Goal: Check status

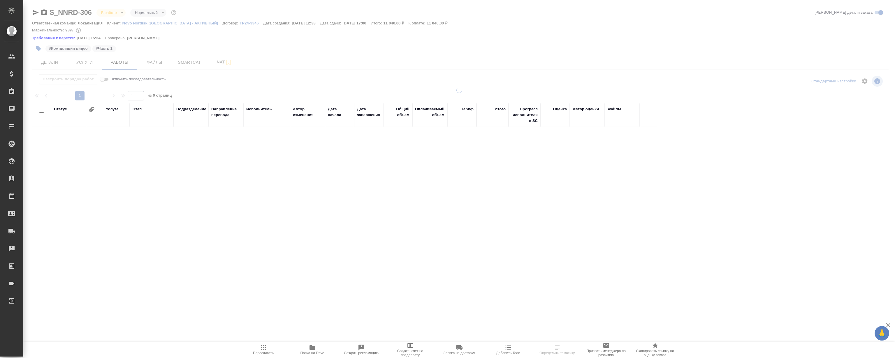
click at [361, 229] on div at bounding box center [458, 168] width 871 height 162
click at [314, 239] on div at bounding box center [458, 168] width 871 height 162
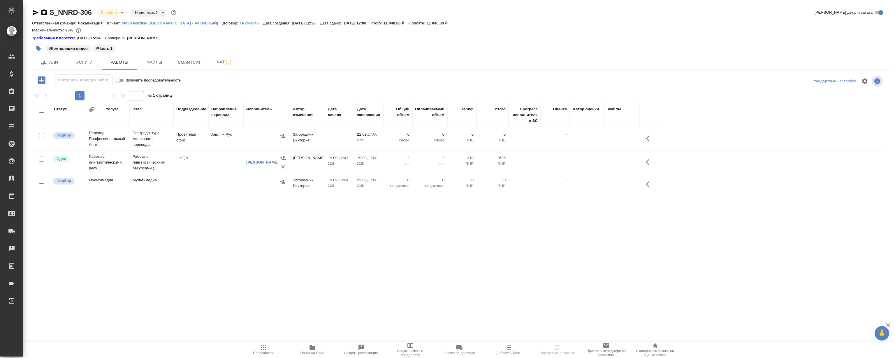
click at [369, 241] on div "S_NNRD-306 В работе inProgress Нормальный normal Кратко детали заказа Ответстве…" at bounding box center [460, 124] width 863 height 249
click at [409, 245] on div "S_NNRD-306 В работе inProgress Нормальный normal Кратко детали заказа Ответстве…" at bounding box center [460, 124] width 863 height 249
click at [649, 160] on icon "button" at bounding box center [649, 162] width 7 height 7
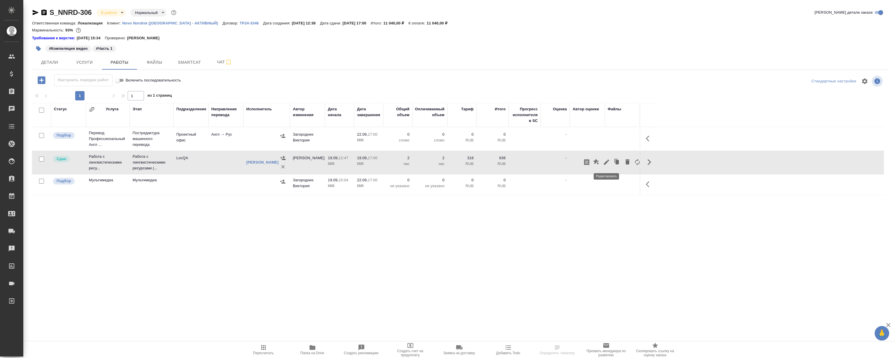
click at [608, 160] on icon "button" at bounding box center [606, 162] width 5 height 5
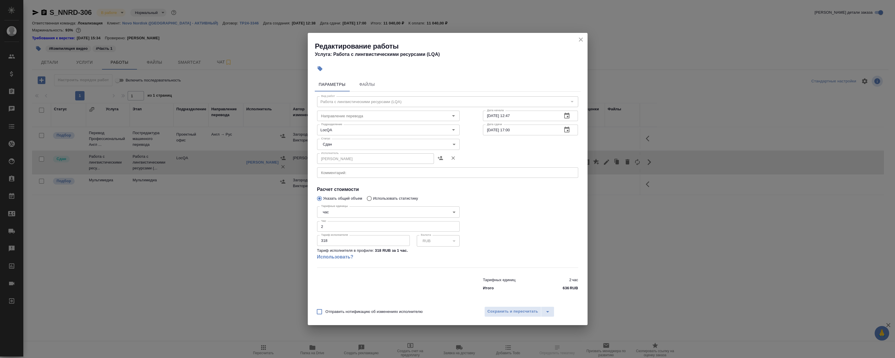
click at [580, 38] on icon "close" at bounding box center [580, 39] width 7 height 7
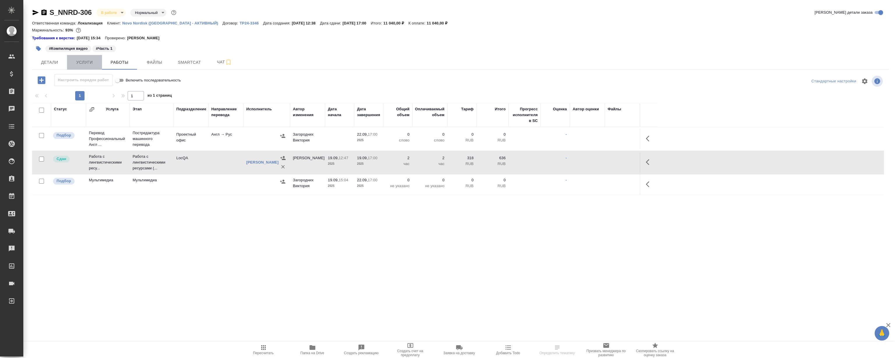
click at [88, 67] on button "Услуги" at bounding box center [84, 62] width 35 height 15
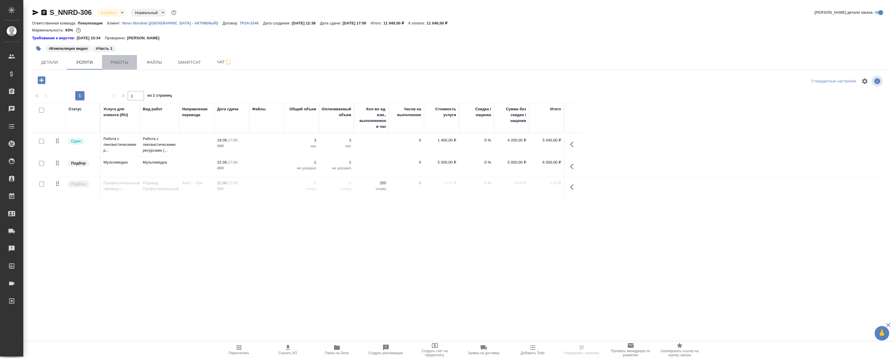
click at [126, 58] on button "Работы" at bounding box center [119, 62] width 35 height 15
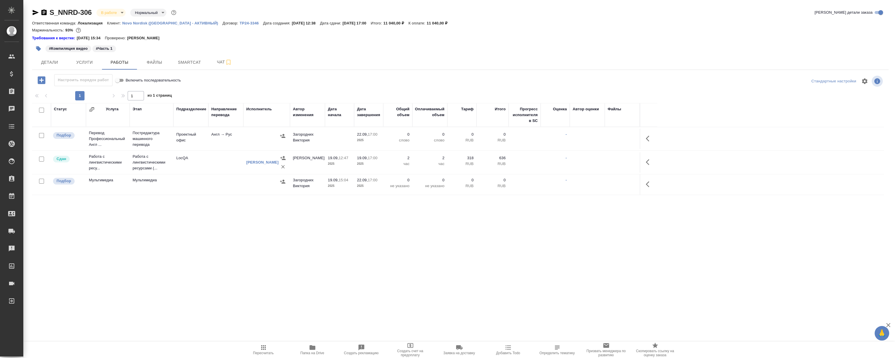
drag, startPoint x: 646, startPoint y: 162, endPoint x: 642, endPoint y: 161, distance: 3.9
click at [646, 161] on icon "button" at bounding box center [649, 162] width 7 height 7
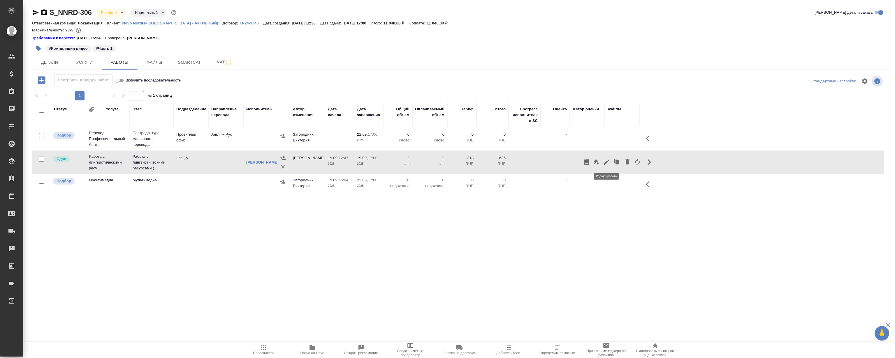
click at [606, 163] on icon "button" at bounding box center [606, 162] width 5 height 5
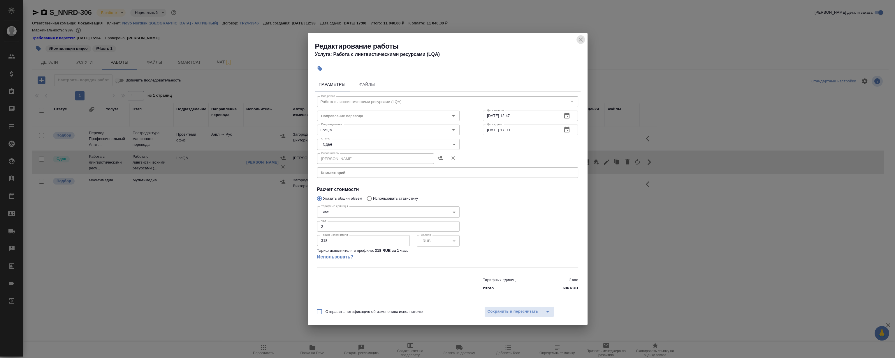
click at [582, 40] on icon "close" at bounding box center [580, 39] width 7 height 7
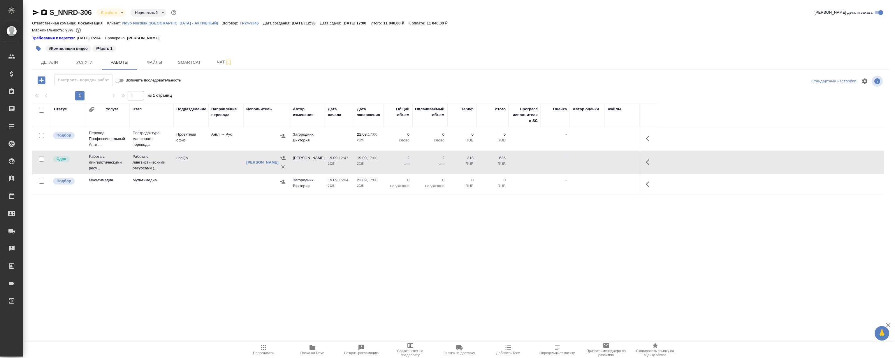
click at [248, 254] on div ".cls-1 fill:#fff; AWATERA [PERSON_NAME] Спецификации Заказы 0 Чаты Todo Проекты…" at bounding box center [447, 179] width 895 height 358
click at [268, 258] on div ".cls-1 fill:#fff; AWATERA [PERSON_NAME] Спецификации Заказы 0 Чаты Todo Проекты…" at bounding box center [447, 179] width 895 height 358
click at [229, 242] on div "S_NNRD-306 В работе inProgress Нормальный normal Кратко детали заказа Ответстве…" at bounding box center [460, 124] width 863 height 249
drag, startPoint x: 140, startPoint y: 246, endPoint x: 126, endPoint y: 225, distance: 24.6
click at [140, 246] on div "S_NNRD-306 В работе inProgress Нормальный normal Кратко детали заказа Ответстве…" at bounding box center [460, 124] width 863 height 249
